Goal: Information Seeking & Learning: Learn about a topic

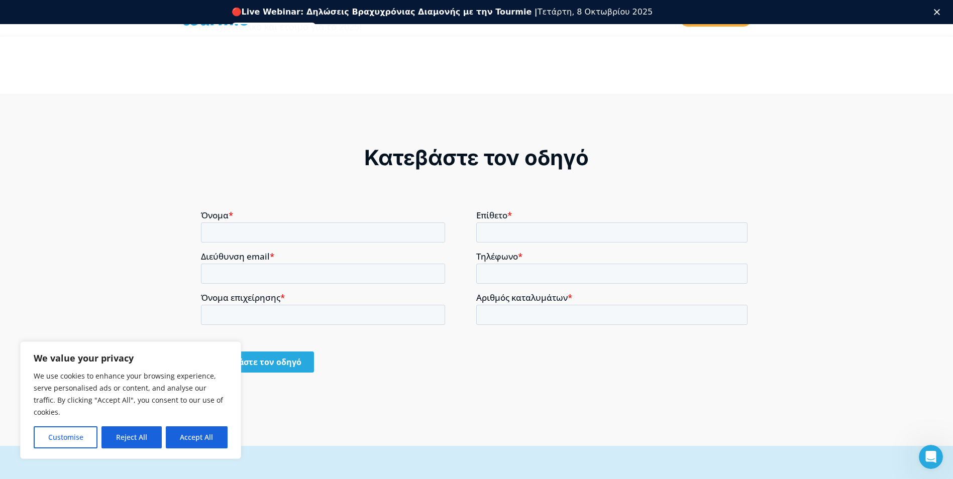
scroll to position [811, 0]
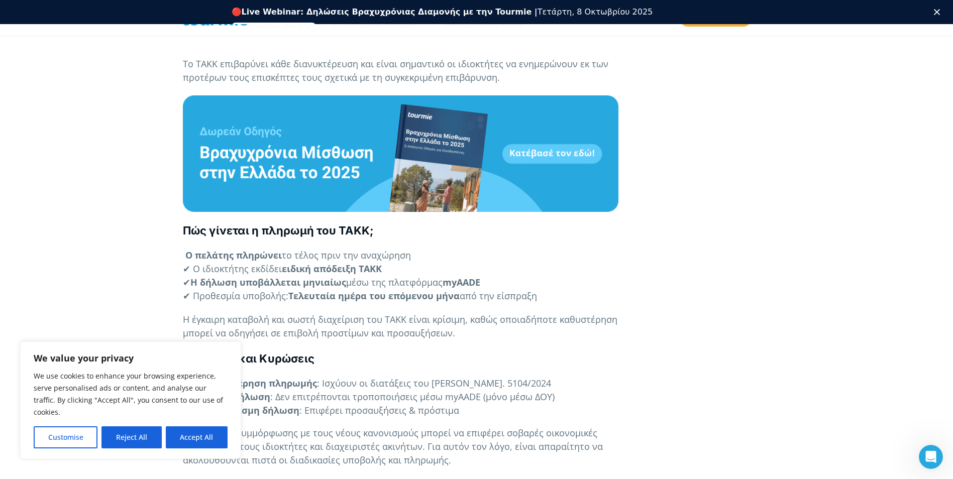
scroll to position [1124, 0]
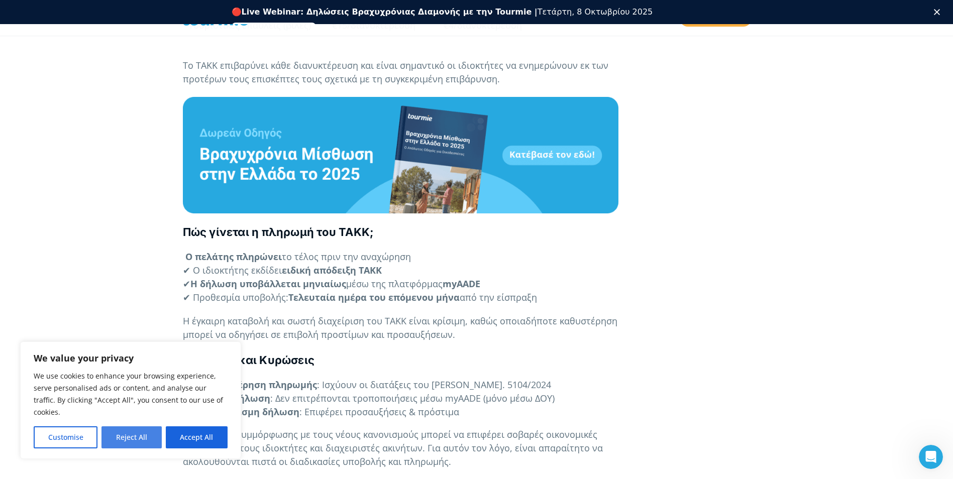
click at [118, 441] on button "Reject All" at bounding box center [131, 437] width 60 height 22
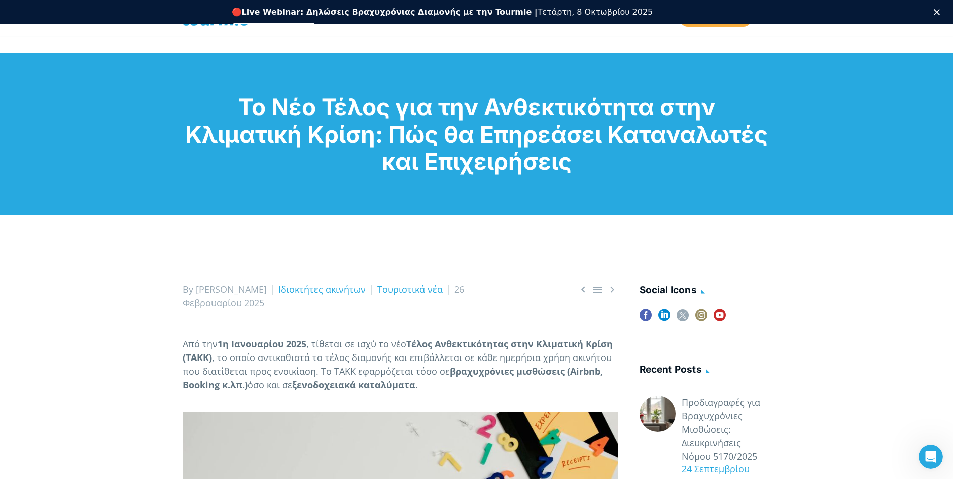
scroll to position [0, 0]
